Goal: Task Accomplishment & Management: Manage account settings

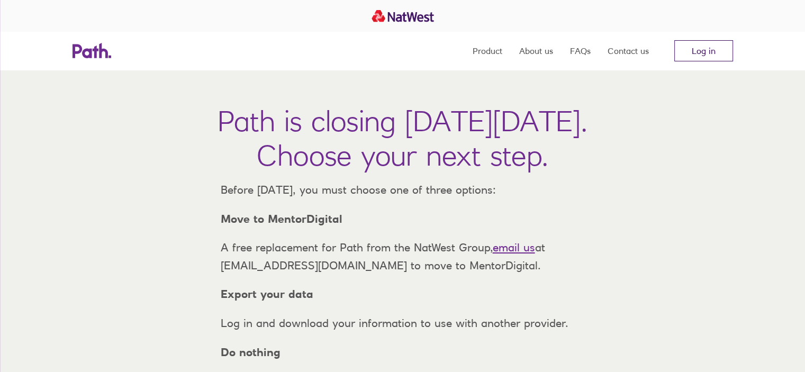
click at [700, 55] on link "Log in" at bounding box center [703, 50] width 59 height 21
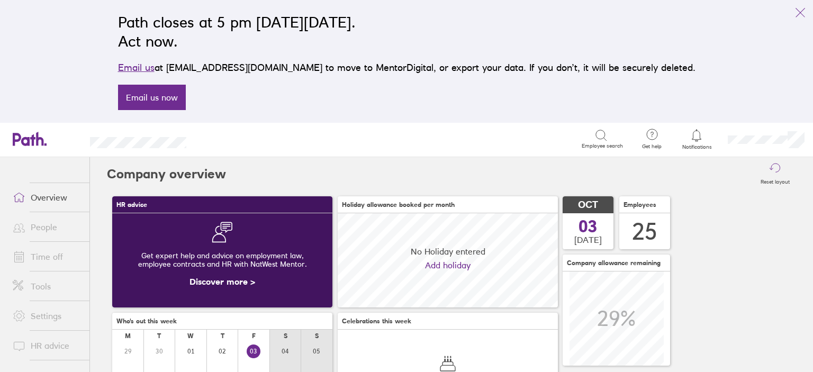
scroll to position [94, 220]
click at [800, 15] on icon "link" at bounding box center [800, 12] width 13 height 13
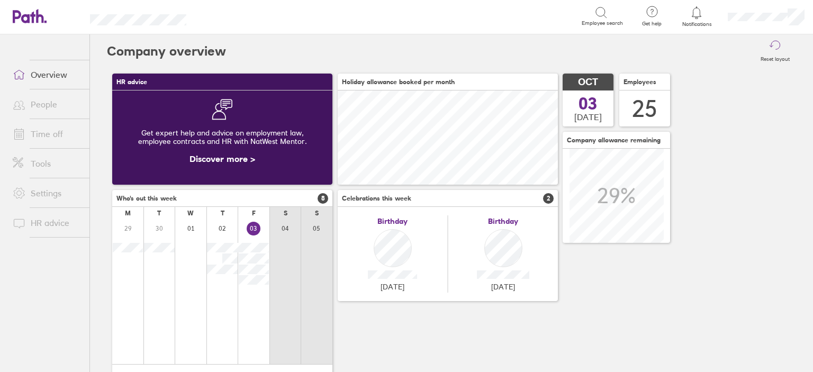
click at [65, 134] on link "Time off" at bounding box center [46, 133] width 85 height 21
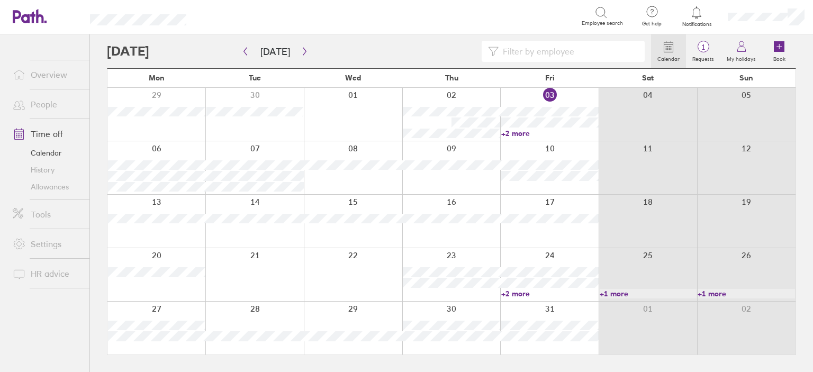
click at [527, 129] on link "+2 more" at bounding box center [549, 134] width 97 height 10
click at [264, 8] on div "Search" at bounding box center [396, 16] width 372 height 16
